Goal: Information Seeking & Learning: Find specific page/section

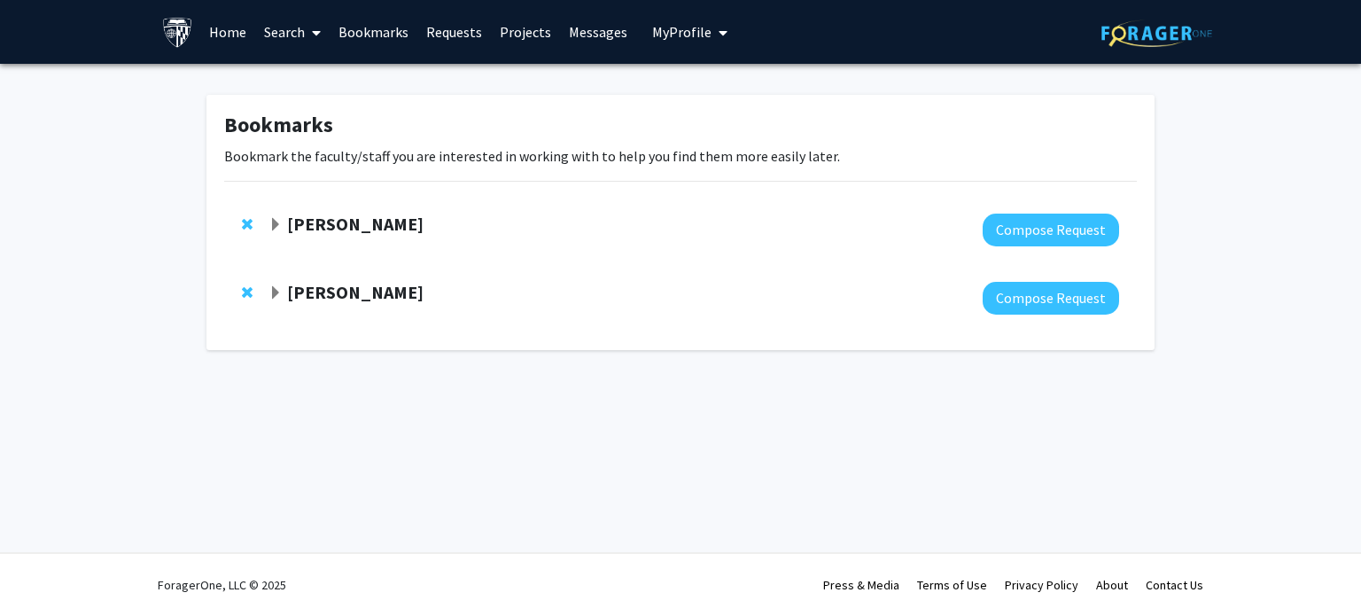
click at [301, 39] on link "Search" at bounding box center [292, 32] width 74 height 62
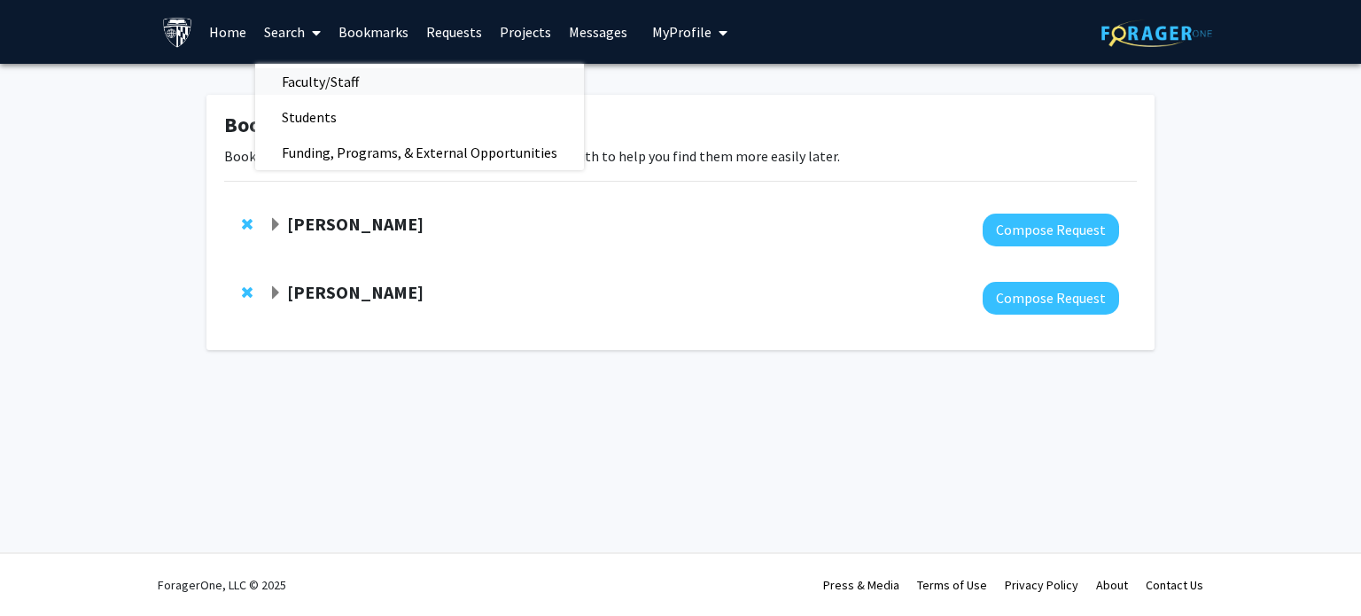
click at [322, 91] on span "Faculty/Staff" at bounding box center [320, 81] width 130 height 35
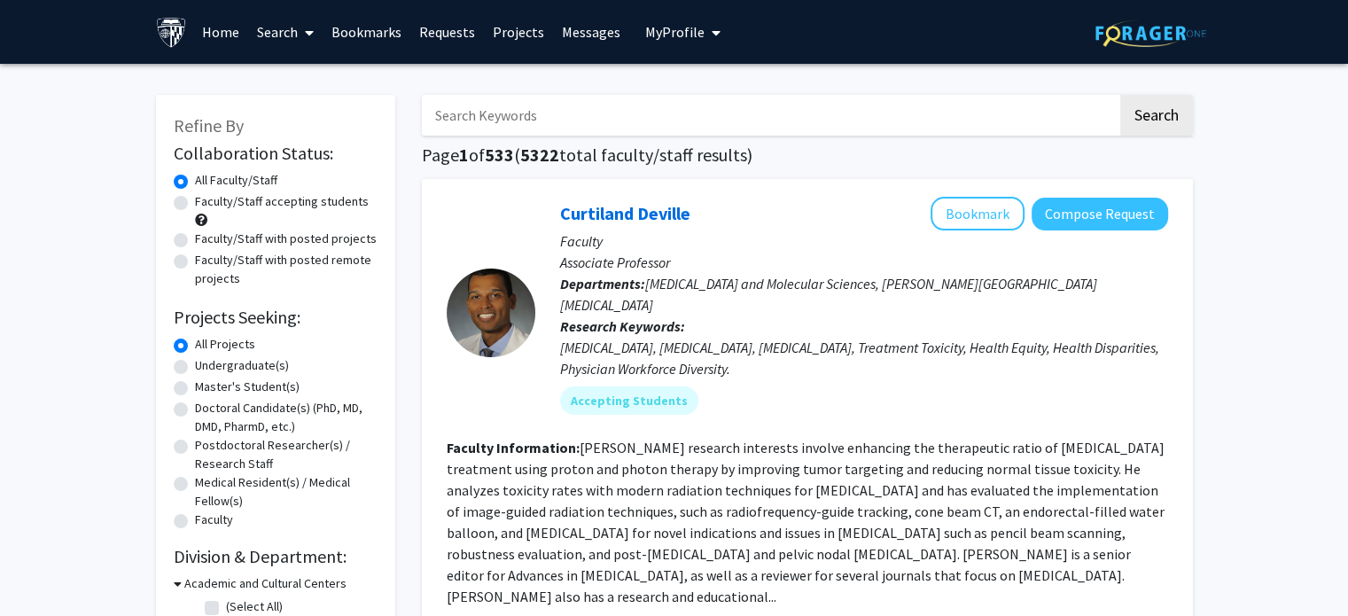
click at [488, 105] on input "Search Keywords" at bounding box center [770, 115] width 696 height 41
type input "biomedical"
click at [1120, 95] on button "Search" at bounding box center [1156, 115] width 73 height 41
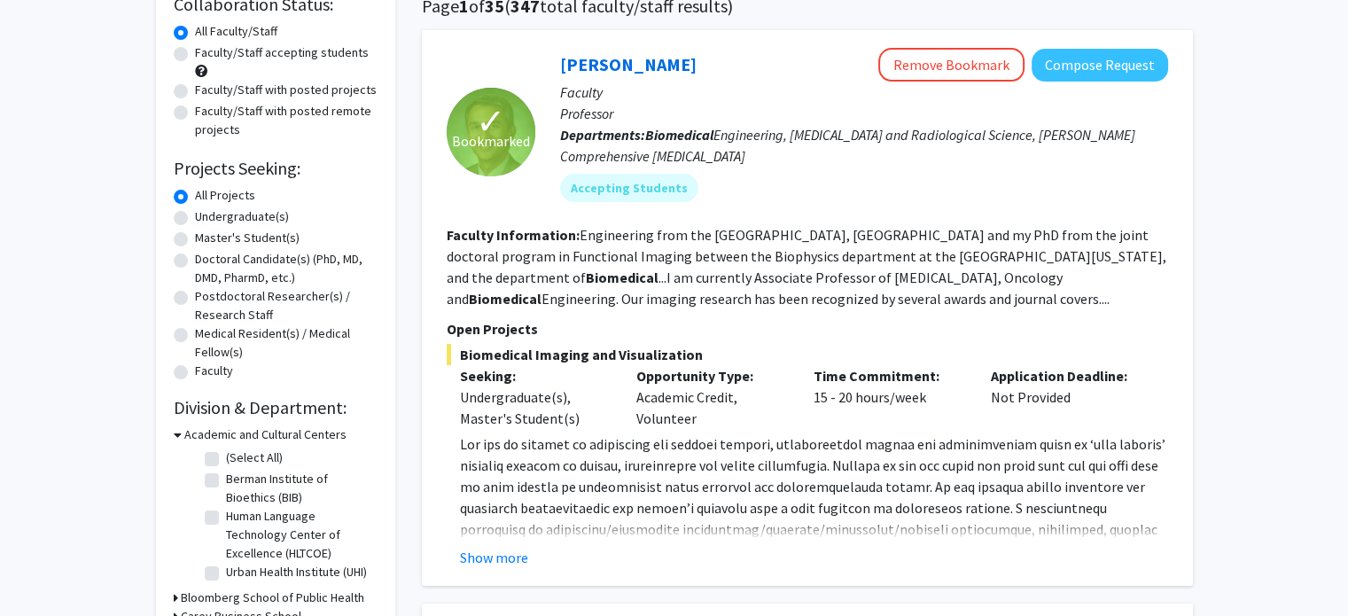
scroll to position [149, 0]
click at [195, 237] on label "Master's Student(s)" at bounding box center [247, 238] width 105 height 19
click at [195, 237] on input "Master's Student(s)" at bounding box center [201, 235] width 12 height 12
radio input "true"
